Goal: Task Accomplishment & Management: Use online tool/utility

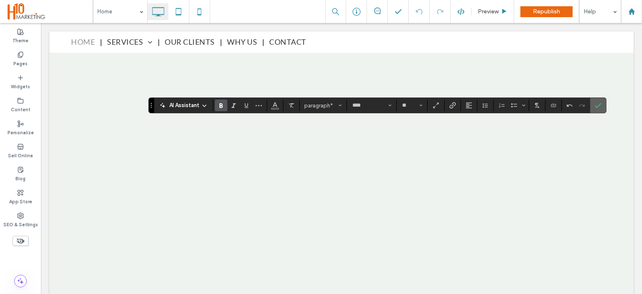
drag, startPoint x: 600, startPoint y: 107, endPoint x: 552, endPoint y: 86, distance: 52.6
click at [600, 107] on icon "Confirm" at bounding box center [598, 105] width 7 height 7
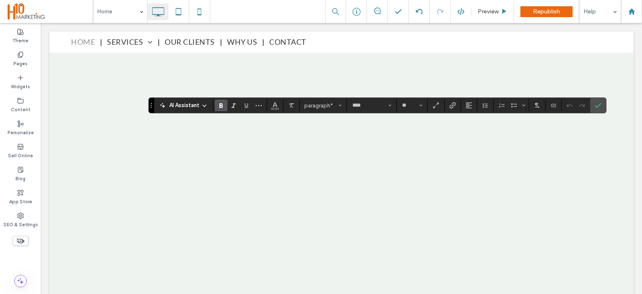
drag, startPoint x: 358, startPoint y: 125, endPoint x: 431, endPoint y: 123, distance: 72.8
click at [451, 104] on icon "Link" at bounding box center [453, 105] width 7 height 7
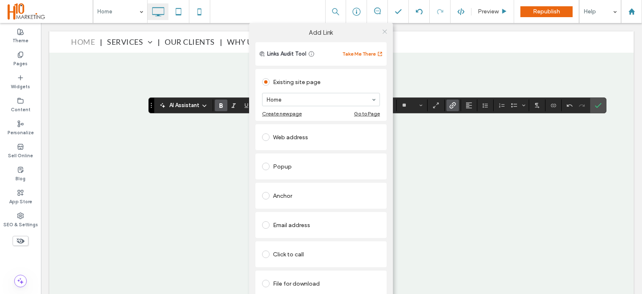
click at [382, 33] on icon at bounding box center [385, 31] width 6 height 6
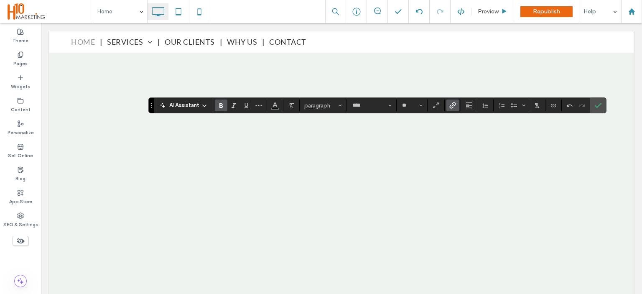
drag, startPoint x: 409, startPoint y: 125, endPoint x: 390, endPoint y: 124, distance: 19.3
click at [450, 103] on icon "Link" at bounding box center [453, 105] width 7 height 7
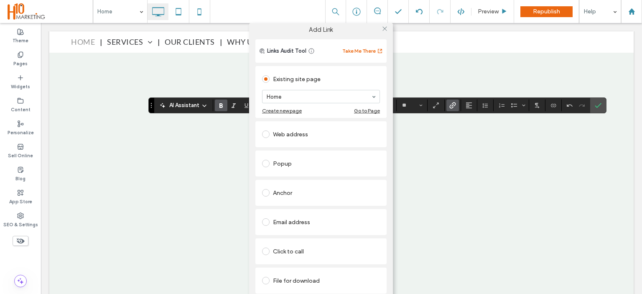
scroll to position [9, 0]
click at [285, 245] on div "Click to call" at bounding box center [321, 251] width 118 height 13
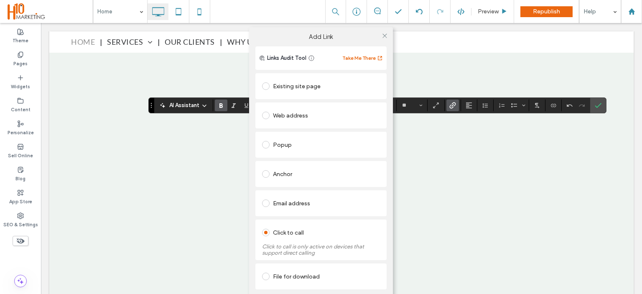
scroll to position [0, 0]
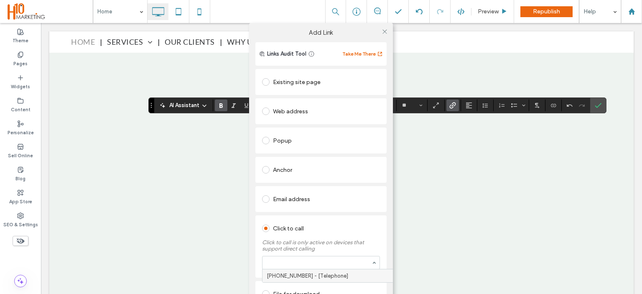
paste input "**********"
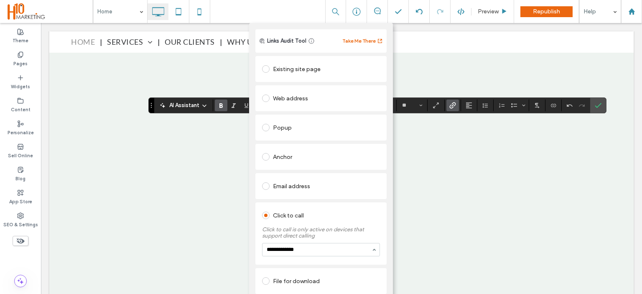
scroll to position [13, 0]
type input "**********"
click at [367, 138] on div "Popup" at bounding box center [321, 127] width 131 height 26
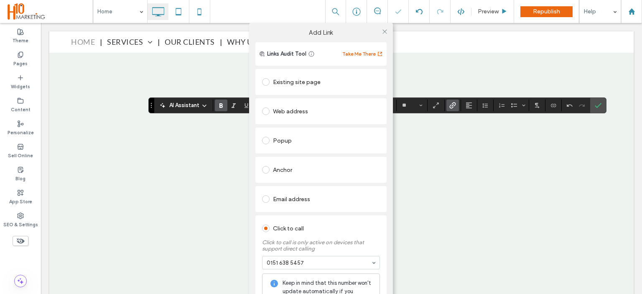
scroll to position [0, 0]
click at [382, 33] on icon at bounding box center [385, 31] width 6 height 6
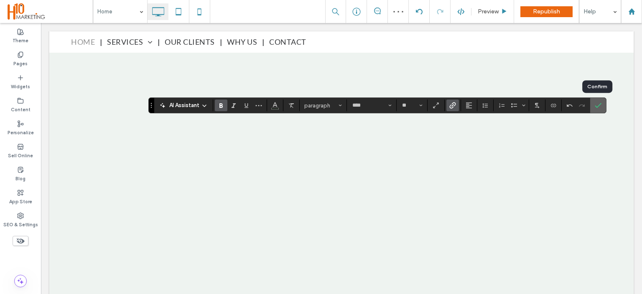
click at [597, 106] on icon "Confirm" at bounding box center [598, 105] width 7 height 7
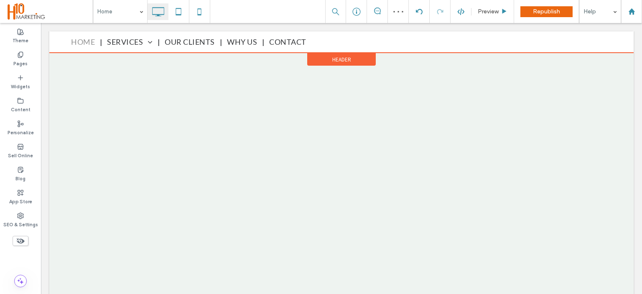
scroll to position [2449, 0]
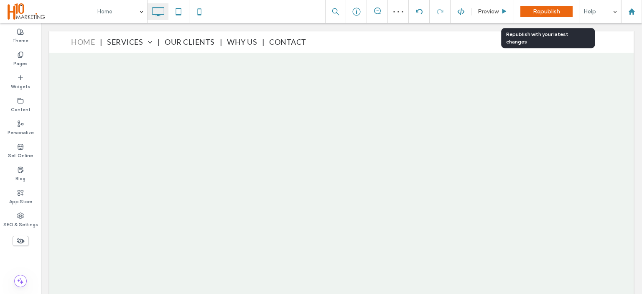
click at [536, 6] on div "Republish" at bounding box center [547, 11] width 52 height 11
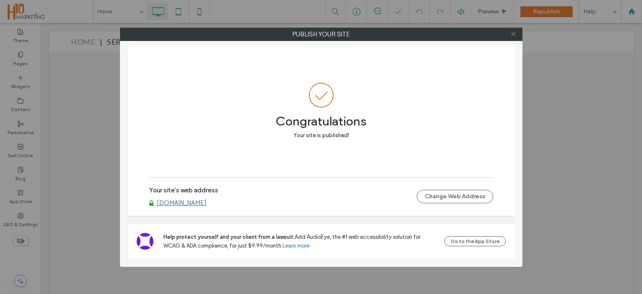
click at [513, 36] on icon at bounding box center [514, 34] width 6 height 6
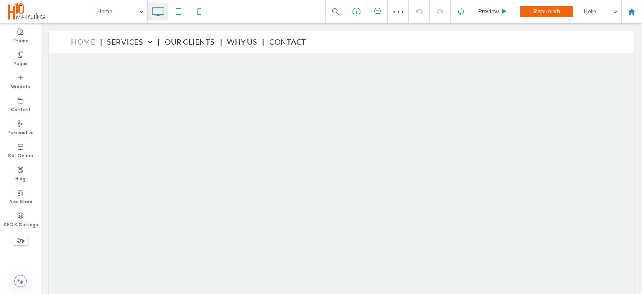
type input "****"
type input "**"
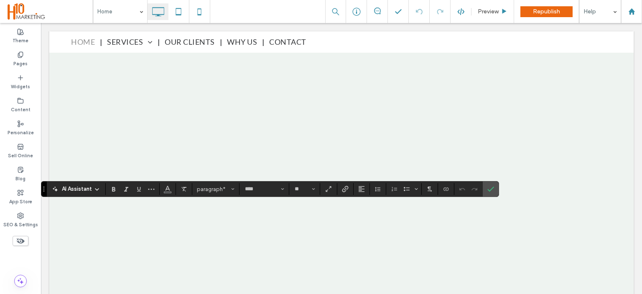
drag, startPoint x: 494, startPoint y: 193, endPoint x: 445, endPoint y: 175, distance: 52.5
click at [494, 193] on label "Confirm" at bounding box center [491, 189] width 13 height 15
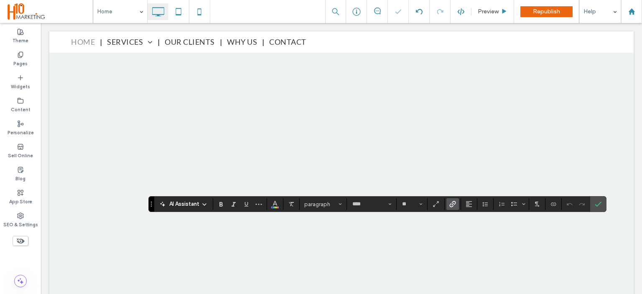
click at [592, 203] on label "Confirm" at bounding box center [598, 204] width 13 height 15
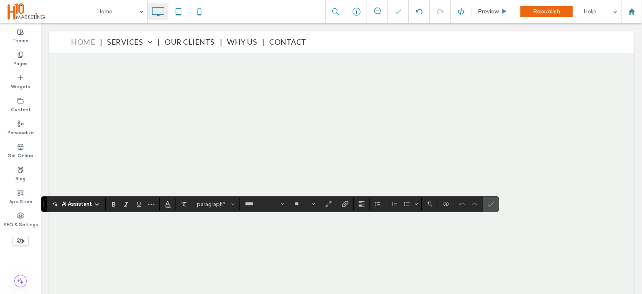
drag, startPoint x: 489, startPoint y: 207, endPoint x: 448, endPoint y: 184, distance: 47.0
click at [489, 207] on icon "Confirm" at bounding box center [491, 204] width 7 height 7
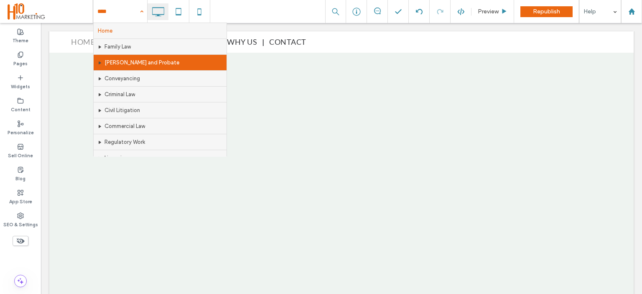
scroll to position [187, 0]
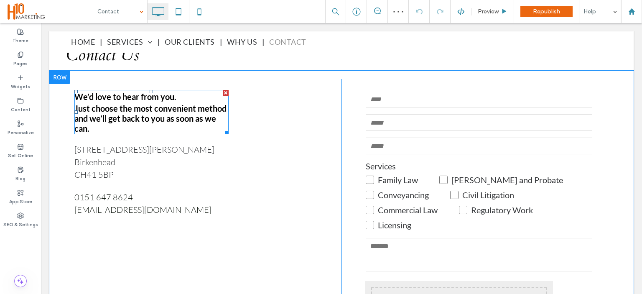
scroll to position [251, 0]
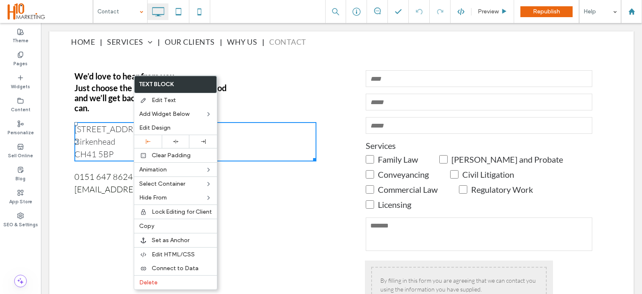
click at [94, 220] on div "We’d love to hear from you. Just choose the most convenient method and we’ll ge…" at bounding box center [207, 238] width 267 height 359
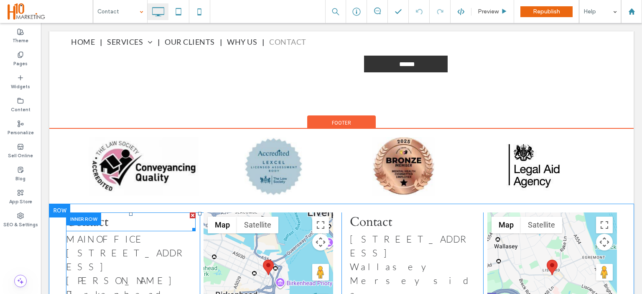
scroll to position [666, 0]
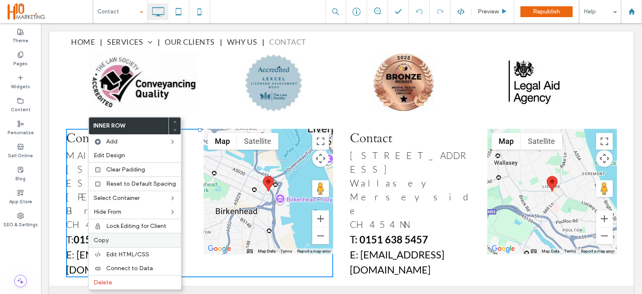
click at [112, 240] on label "Copy" at bounding box center [135, 240] width 82 height 7
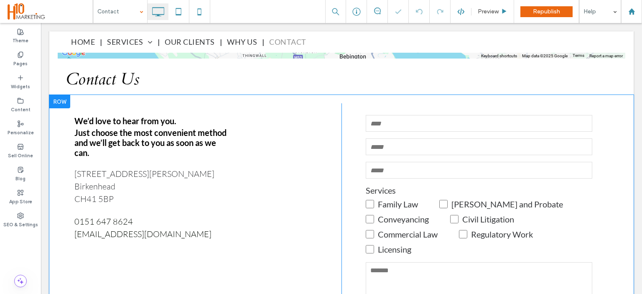
scroll to position [206, 0]
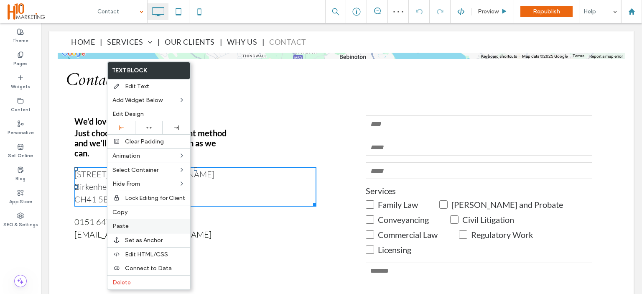
click at [135, 225] on label "Paste" at bounding box center [148, 225] width 73 height 7
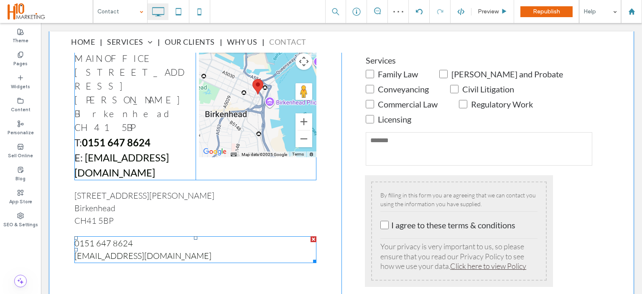
scroll to position [248, 0]
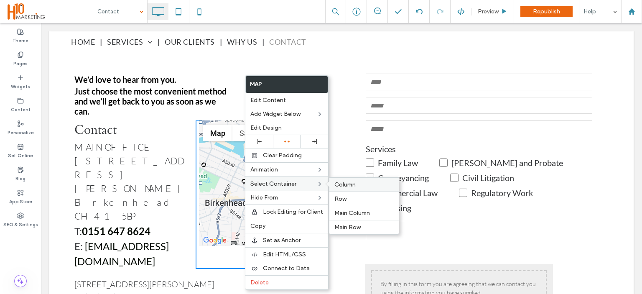
click at [358, 188] on div "Column" at bounding box center [364, 184] width 69 height 14
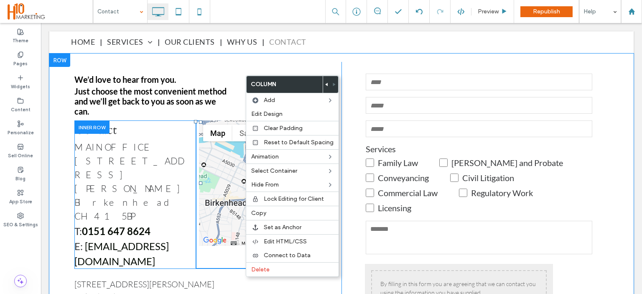
click at [222, 144] on span at bounding box center [258, 182] width 118 height 125
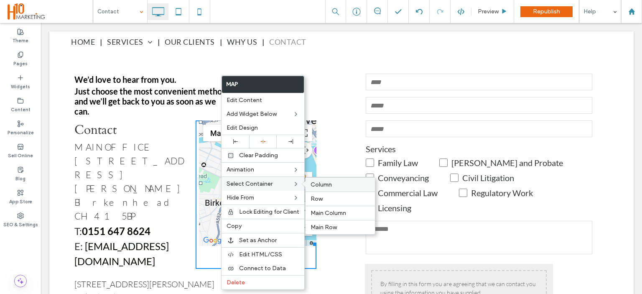
drag, startPoint x: 330, startPoint y: 179, endPoint x: 289, endPoint y: 156, distance: 47.3
click at [330, 179] on div "Column" at bounding box center [340, 184] width 69 height 14
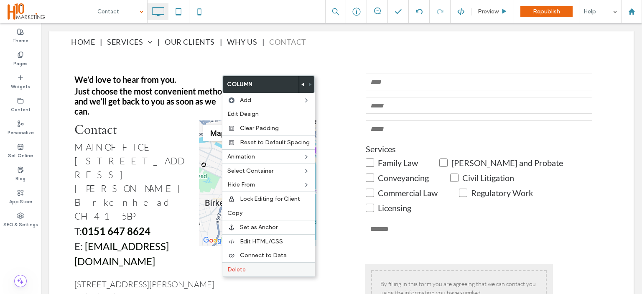
click at [266, 274] on div "Delete" at bounding box center [268, 269] width 92 height 14
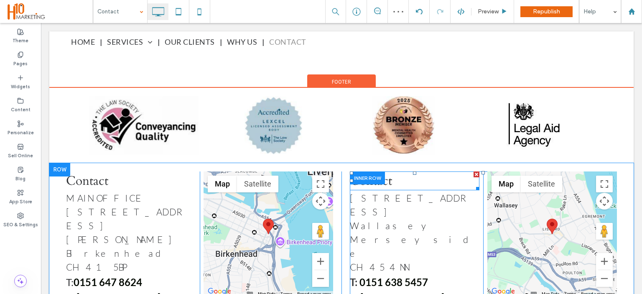
scroll to position [624, 0]
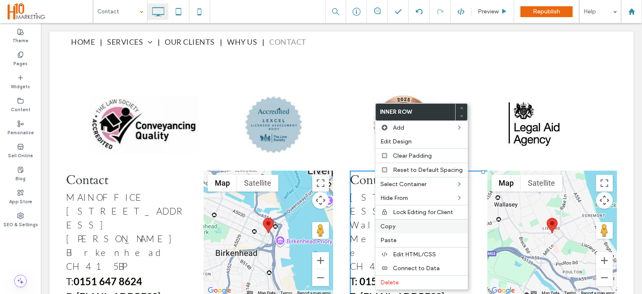
click at [388, 225] on span "Copy" at bounding box center [388, 226] width 15 height 7
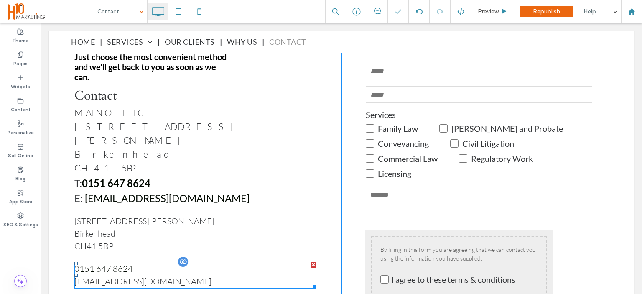
scroll to position [331, 0]
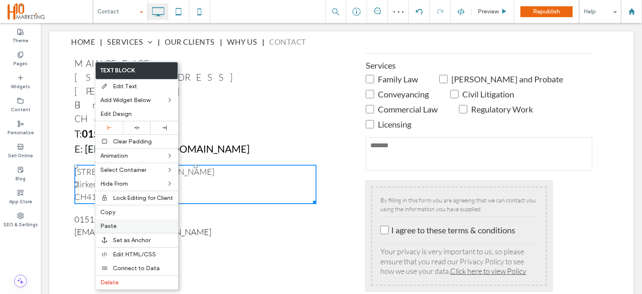
click at [125, 225] on label "Paste" at bounding box center [136, 225] width 73 height 7
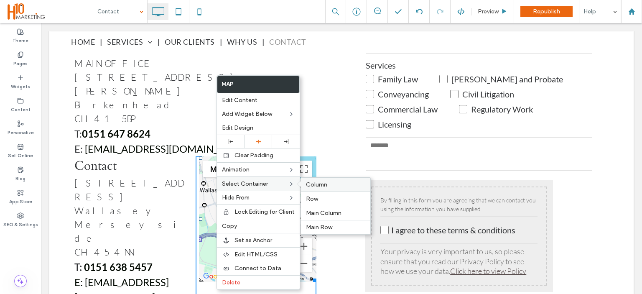
click at [326, 184] on span "Column" at bounding box center [316, 184] width 21 height 7
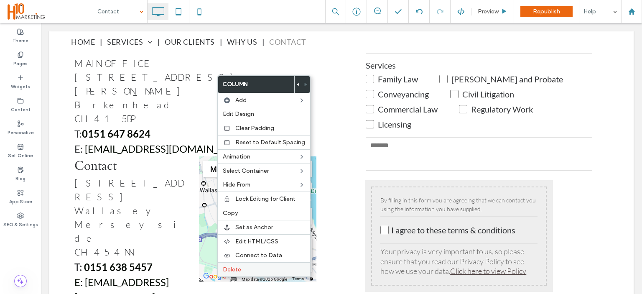
click at [251, 270] on label "Delete" at bounding box center [264, 269] width 82 height 7
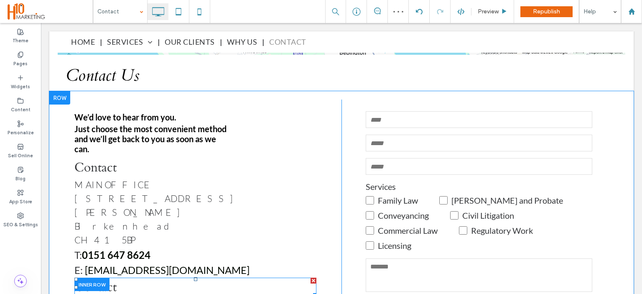
scroll to position [206, 0]
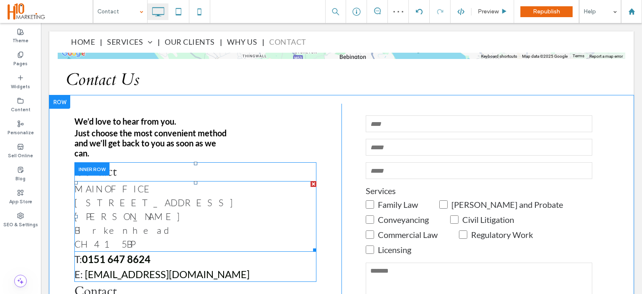
click at [113, 184] on span "MAIN OFFICE" at bounding box center [114, 188] width 81 height 11
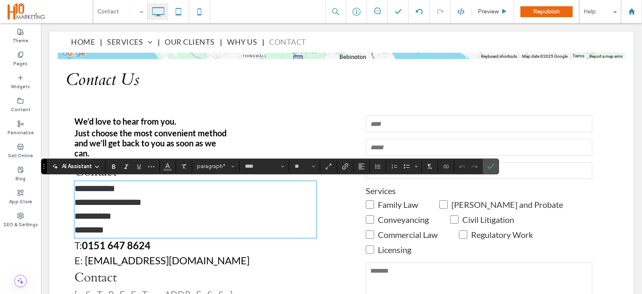
click at [138, 188] on p "**********" at bounding box center [195, 189] width 242 height 14
click at [490, 166] on use "Confirm" at bounding box center [491, 166] width 7 height 5
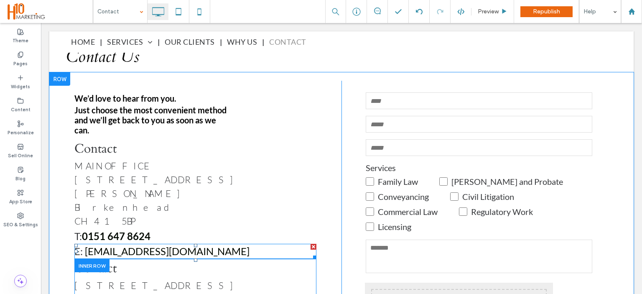
scroll to position [289, 0]
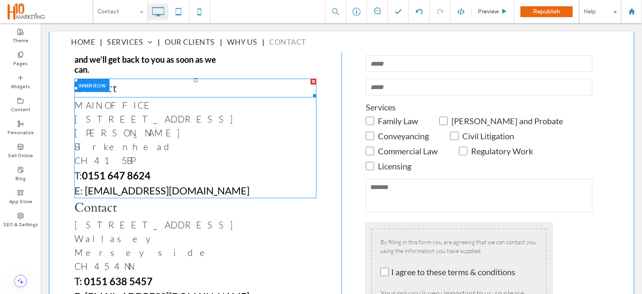
click at [125, 89] on h2 "Contact" at bounding box center [195, 87] width 242 height 17
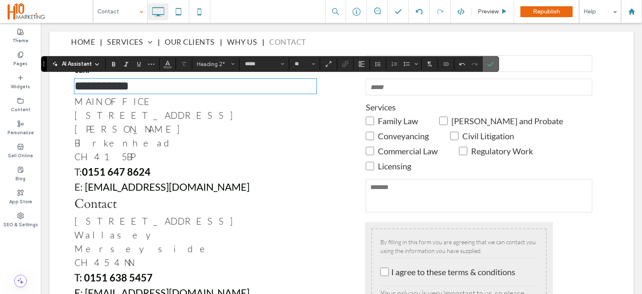
click at [491, 64] on icon "Confirm" at bounding box center [491, 64] width 7 height 7
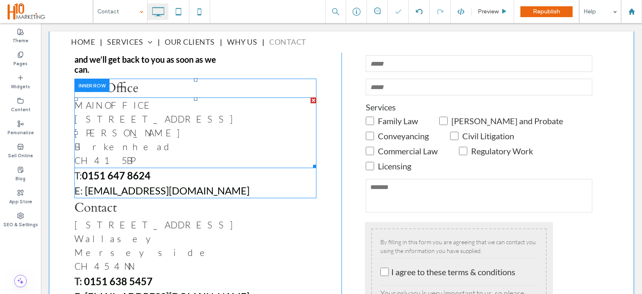
click at [225, 109] on p "MAIN OFFICE" at bounding box center [195, 105] width 242 height 14
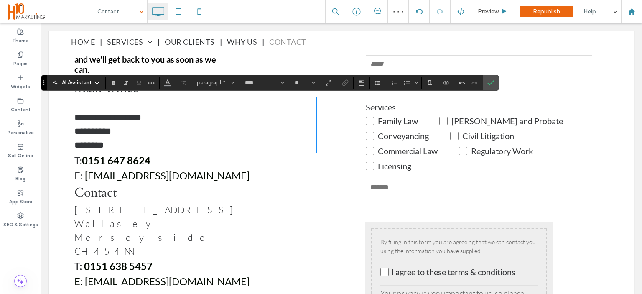
type input "**"
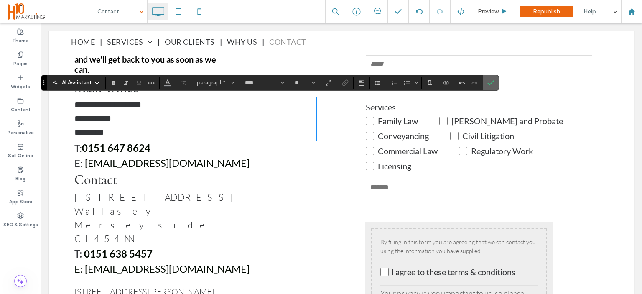
click at [492, 79] on span "Confirm" at bounding box center [491, 83] width 7 height 14
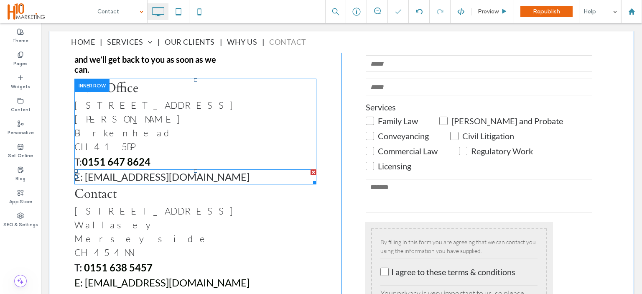
scroll to position [373, 0]
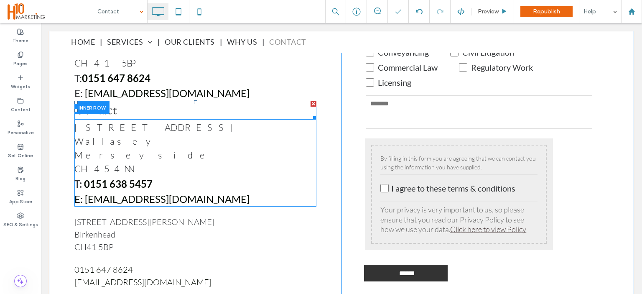
click at [122, 102] on h2 "Contact" at bounding box center [195, 110] width 242 height 17
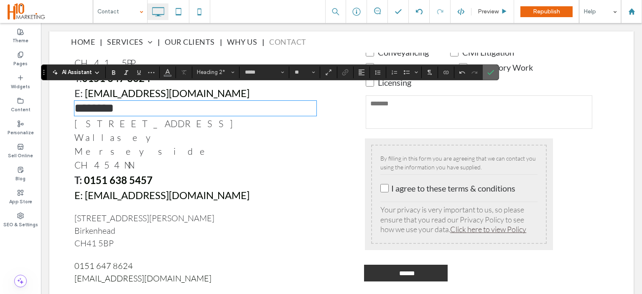
drag, startPoint x: 493, startPoint y: 73, endPoint x: 232, endPoint y: 94, distance: 261.8
click at [493, 73] on icon "Confirm" at bounding box center [491, 72] width 7 height 7
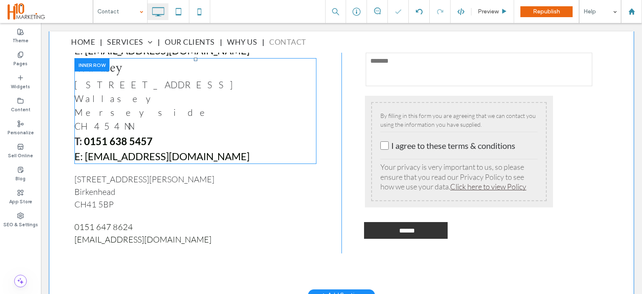
scroll to position [457, 0]
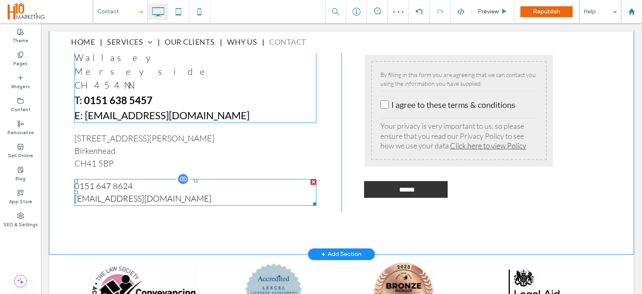
click at [312, 179] on div at bounding box center [314, 182] width 6 height 6
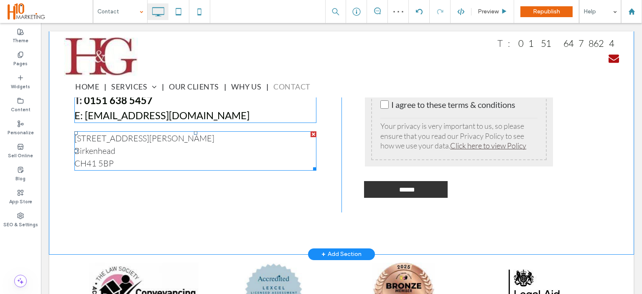
click at [311, 131] on div at bounding box center [314, 134] width 6 height 6
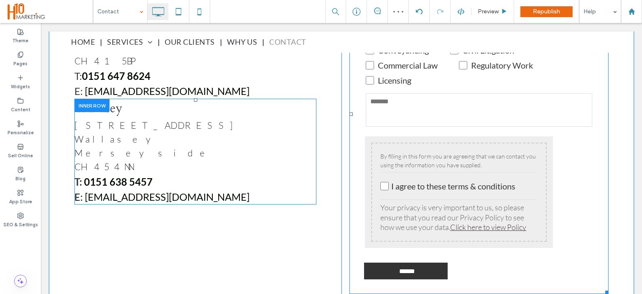
scroll to position [373, 0]
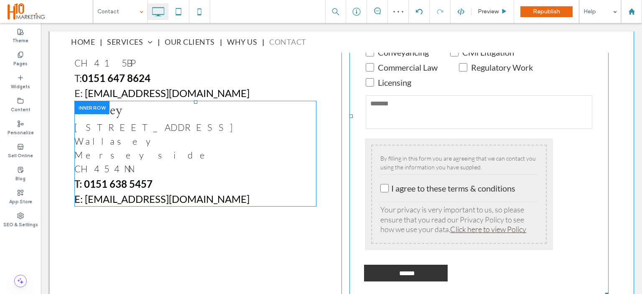
click at [422, 187] on p "I agree to these terms & conditions" at bounding box center [453, 188] width 124 height 10
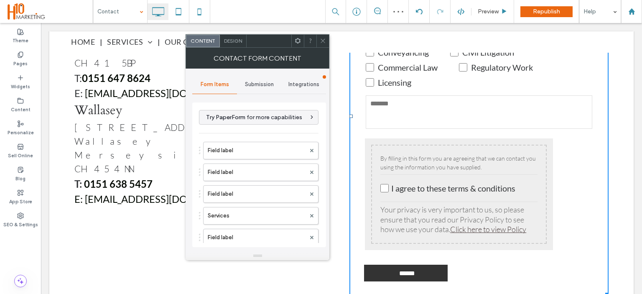
click at [258, 84] on span "Submission" at bounding box center [259, 84] width 29 height 7
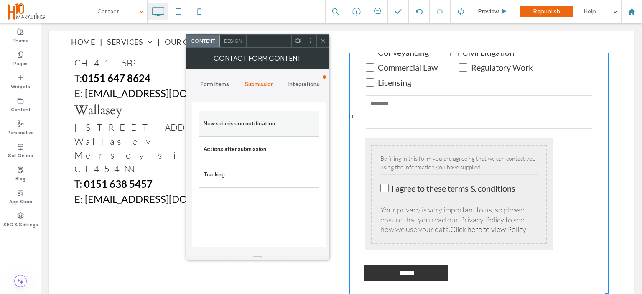
click at [248, 133] on div "New submission notification" at bounding box center [259, 124] width 120 height 26
click at [274, 130] on label "New submission notification" at bounding box center [260, 123] width 112 height 17
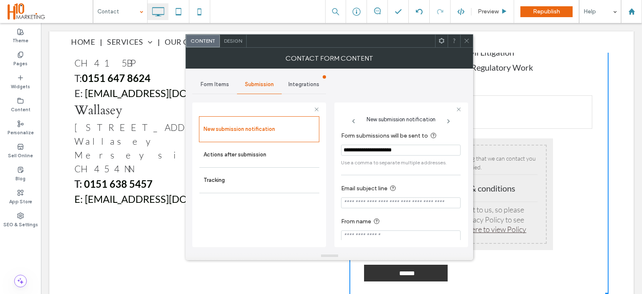
click at [466, 38] on icon at bounding box center [467, 41] width 6 height 6
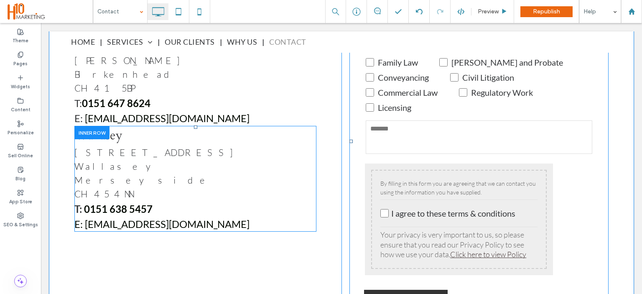
scroll to position [457, 0]
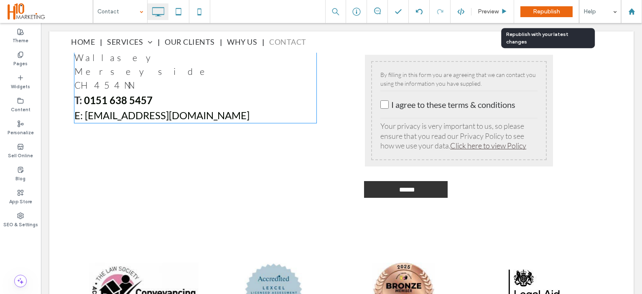
click at [543, 10] on span "Republish" at bounding box center [546, 11] width 27 height 7
